Goal: Navigation & Orientation: Find specific page/section

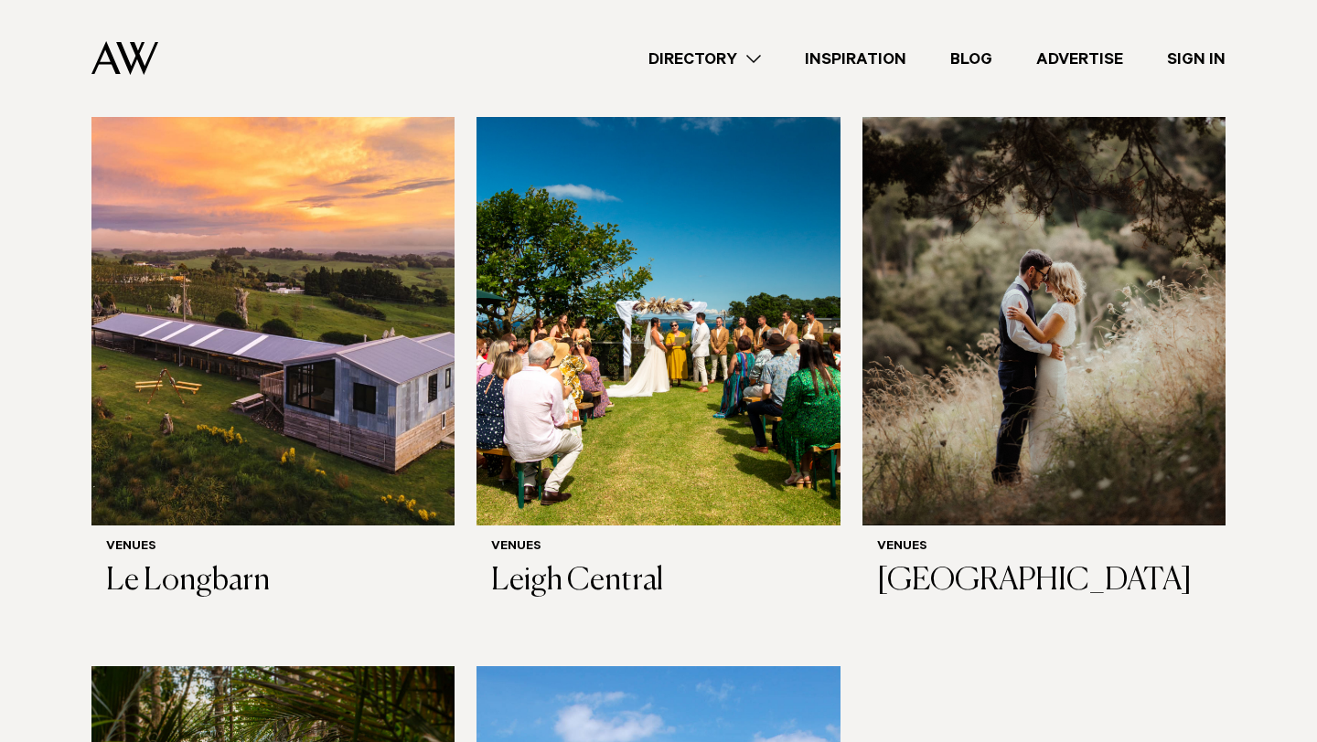
scroll to position [408, 0]
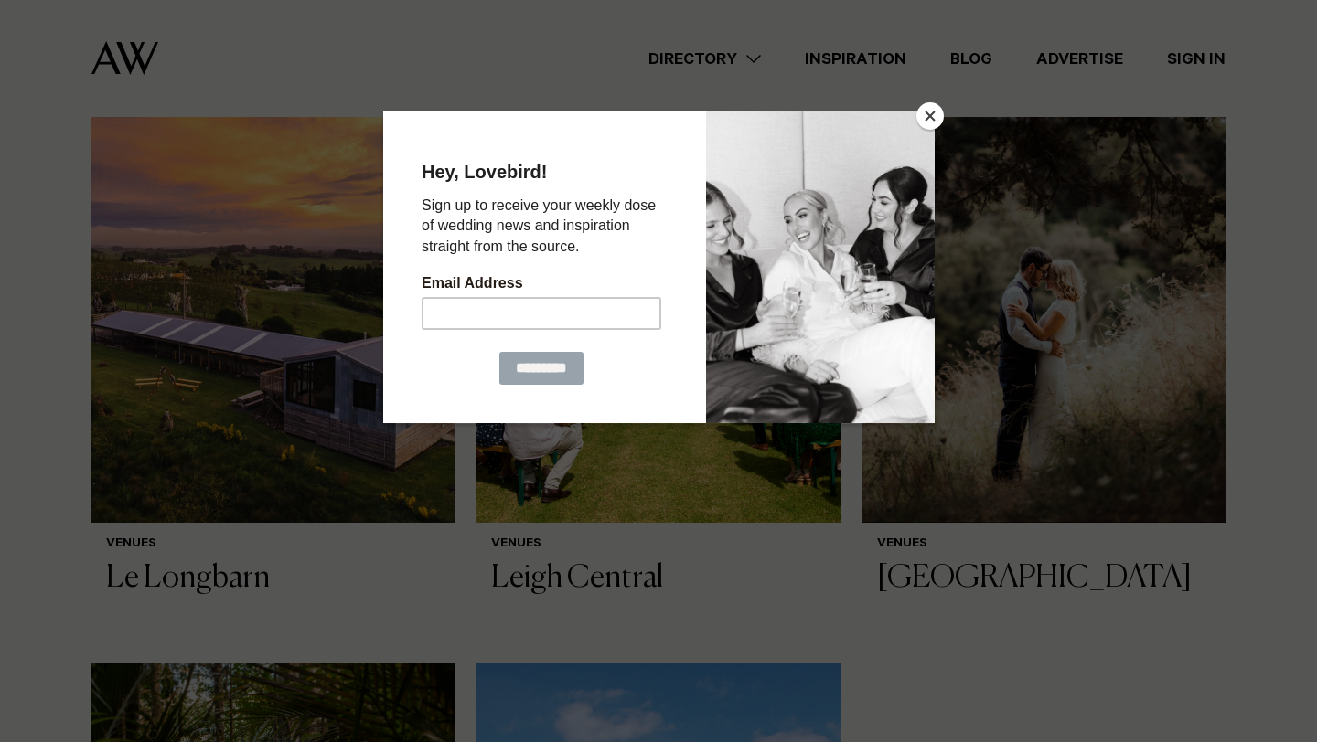
click at [933, 115] on button "Close" at bounding box center [929, 115] width 27 height 27
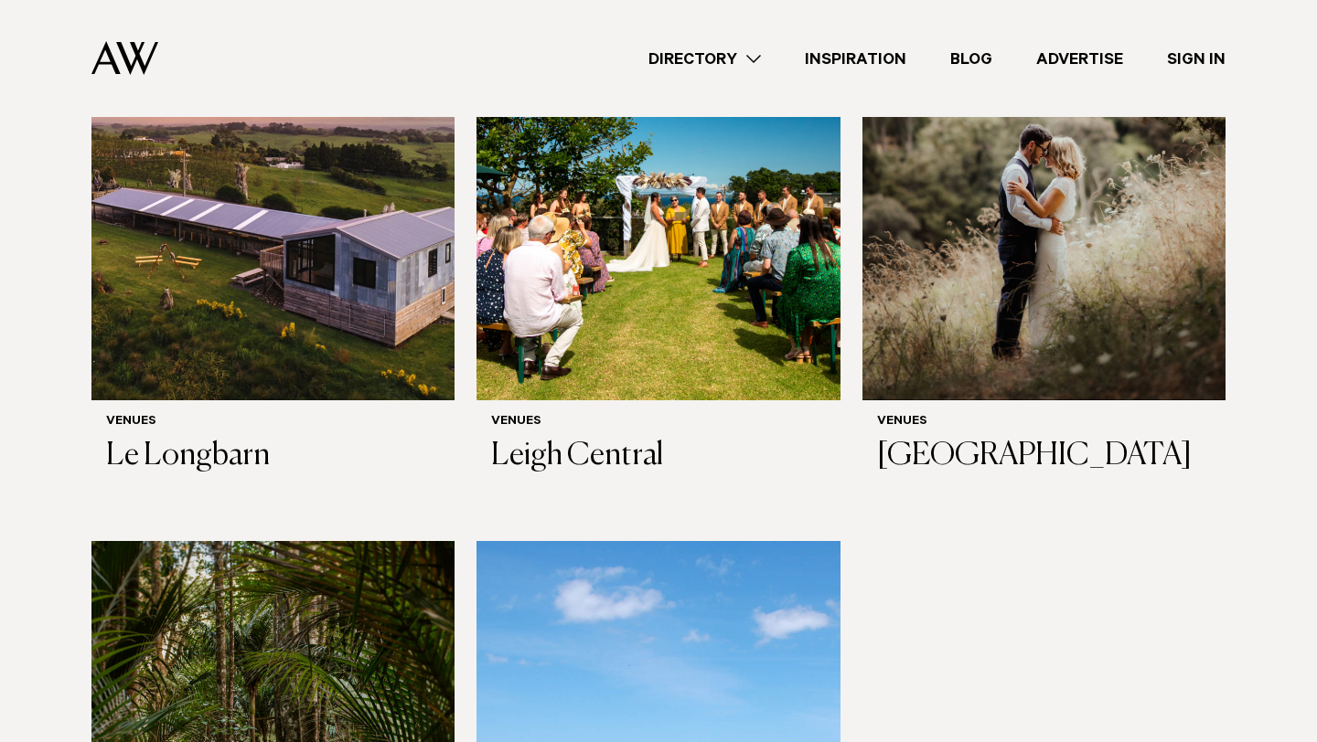
scroll to position [515, 0]
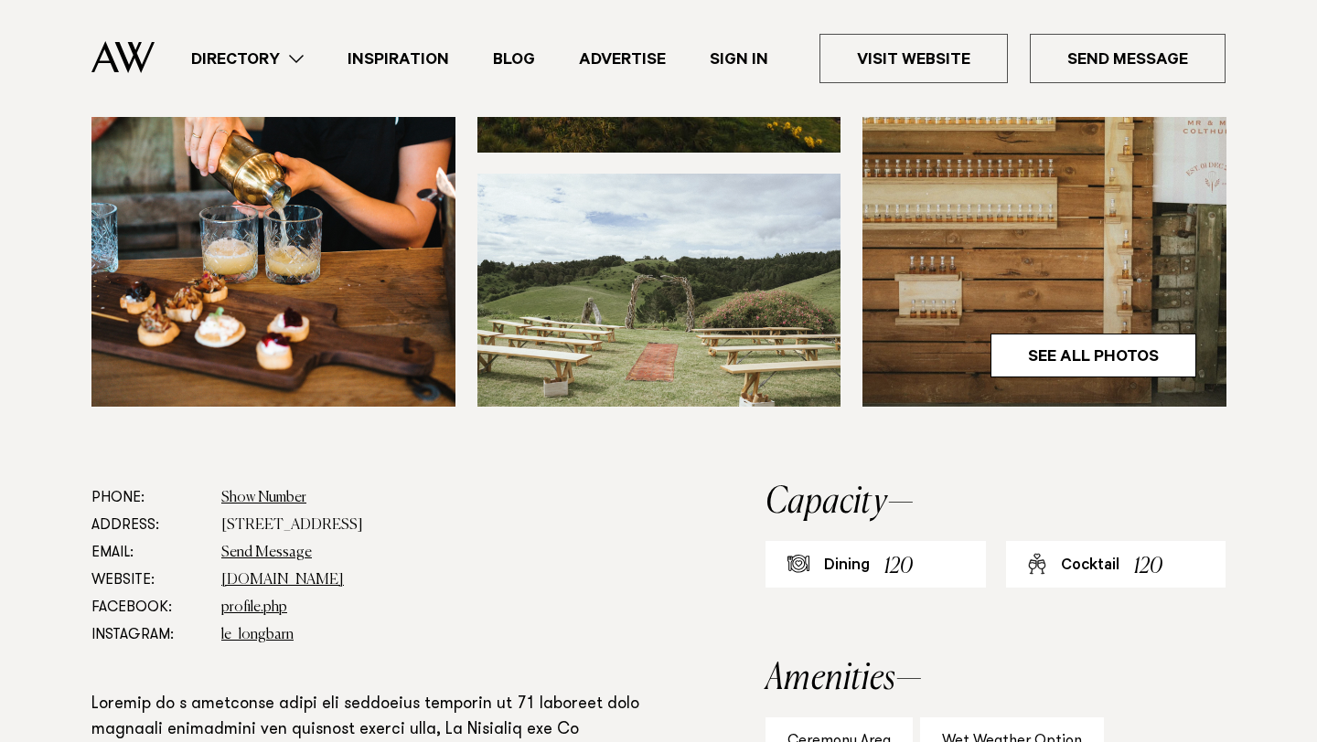
scroll to position [688, 0]
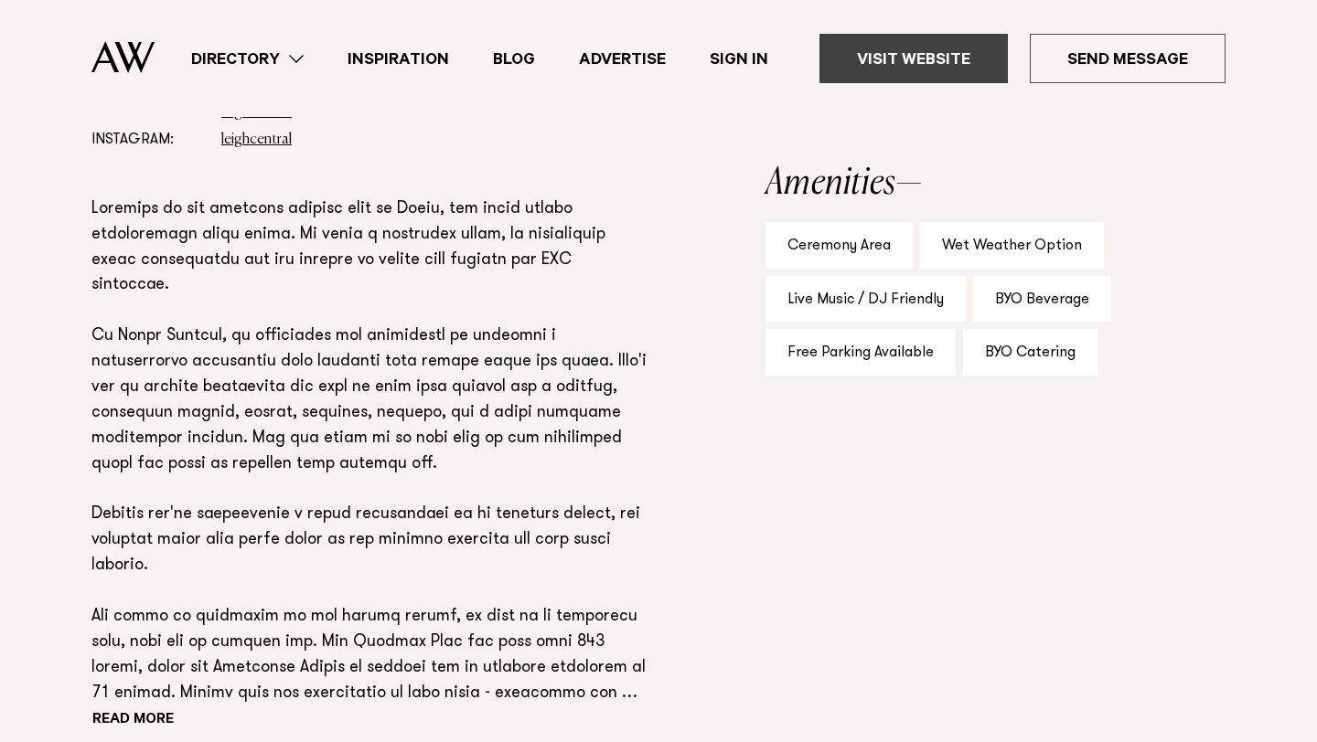
scroll to position [1159, 0]
